Goal: Task Accomplishment & Management: Manage account settings

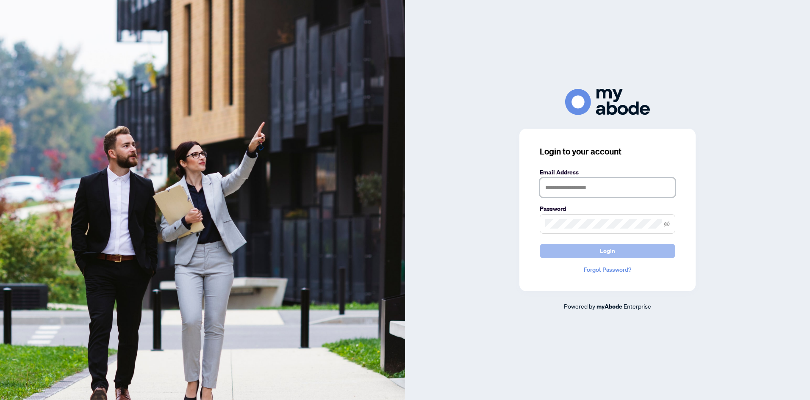
type input "**********"
click at [592, 251] on button "Login" at bounding box center [608, 251] width 136 height 14
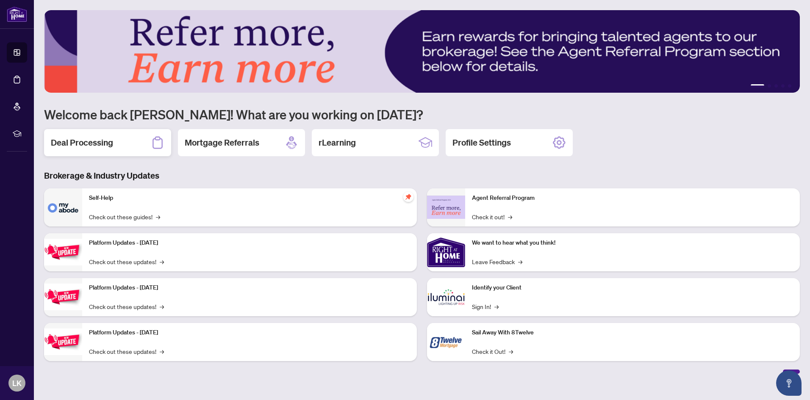
click at [116, 140] on div "Deal Processing" at bounding box center [107, 142] width 127 height 27
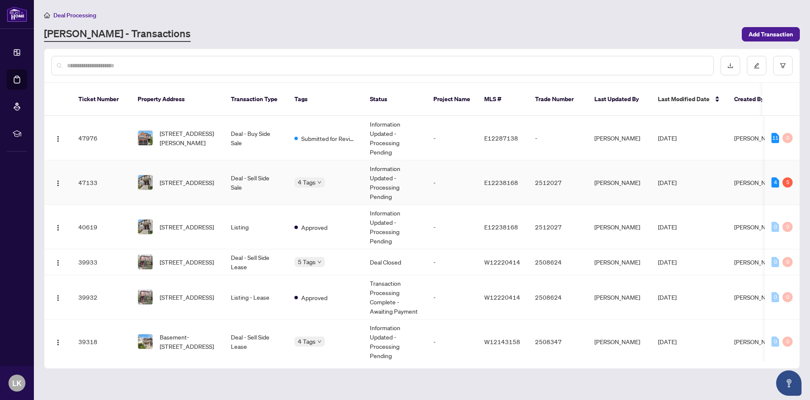
click at [335, 163] on td "4 Tags" at bounding box center [325, 183] width 75 height 44
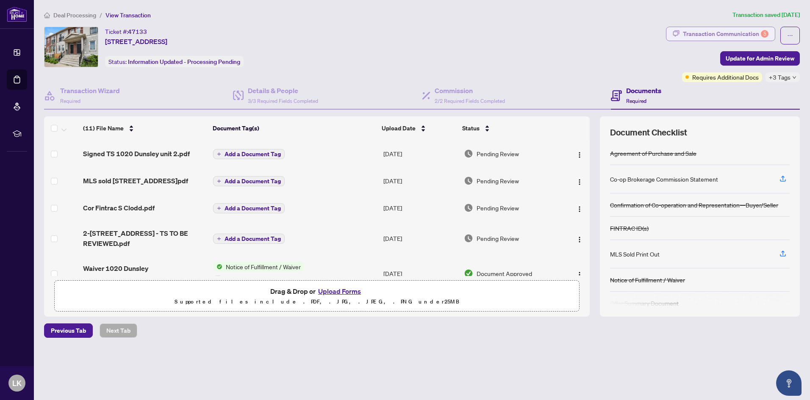
click at [710, 36] on div "Transaction Communication 5" at bounding box center [726, 34] width 86 height 14
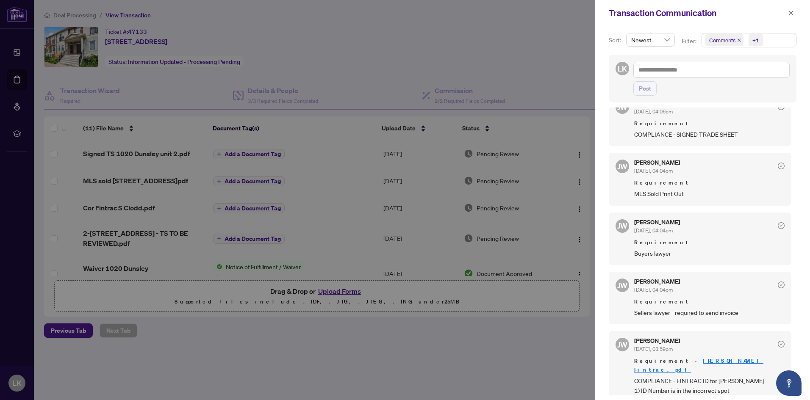
scroll to position [127, 0]
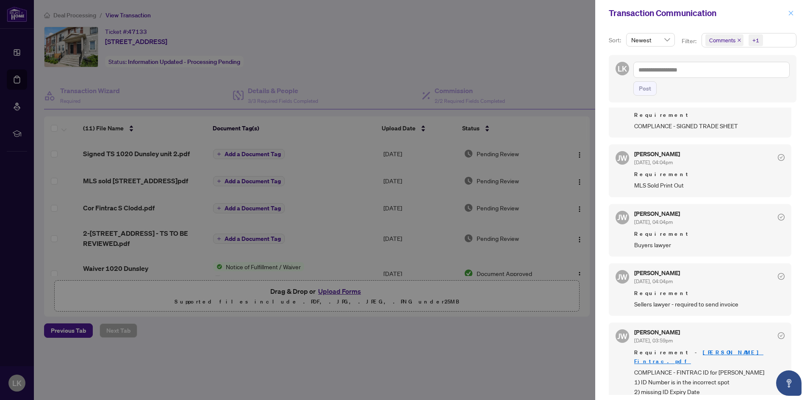
click at [793, 14] on icon "close" at bounding box center [791, 13] width 6 height 6
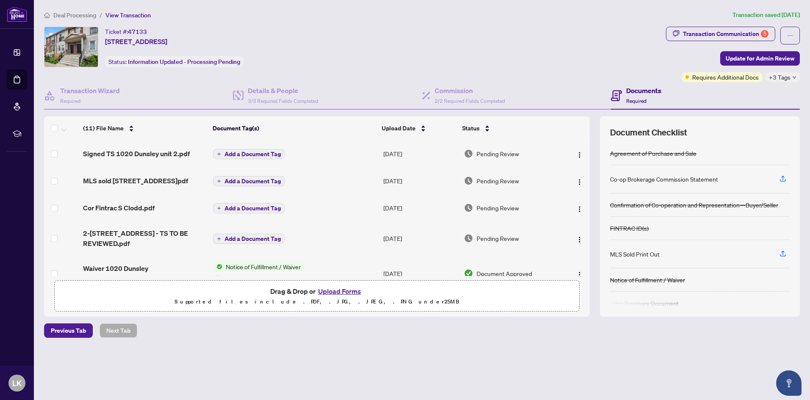
click at [790, 78] on span "+3 Tags" at bounding box center [780, 77] width 22 height 10
